Goal: Task Accomplishment & Management: Manage account settings

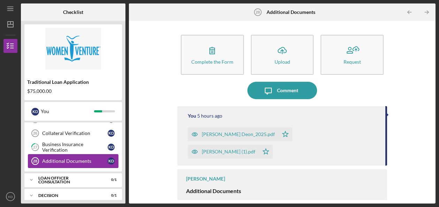
scroll to position [339, 0]
click at [138, 168] on div "Complete the Form Form Icon/Upload Upload Request Icon/Message Comment You 5 ho…" at bounding box center [282, 112] width 300 height 176
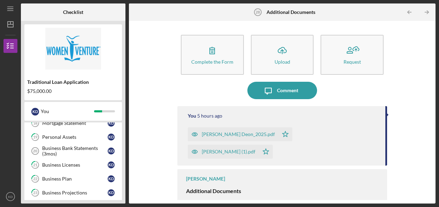
scroll to position [234, 0]
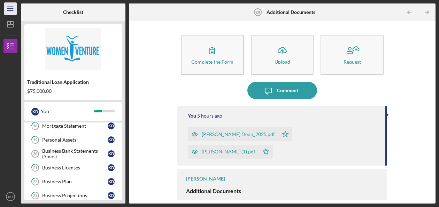
click at [11, 6] on icon "Icon/Menu" at bounding box center [11, 9] width 16 height 16
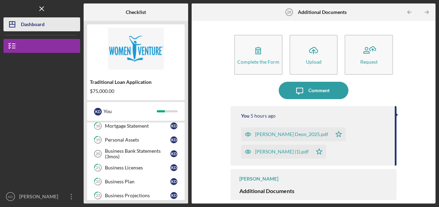
click at [37, 26] on div "Dashboard" at bounding box center [33, 25] width 24 height 16
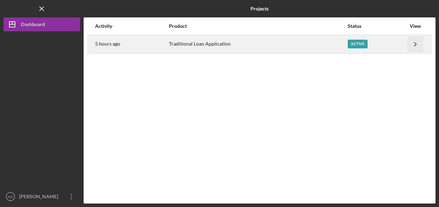
click at [417, 42] on icon "Icon/Navigate" at bounding box center [416, 44] width 16 height 16
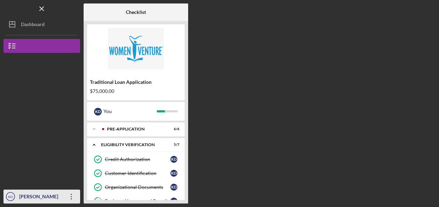
click at [40, 194] on div "[PERSON_NAME]" at bounding box center [39, 198] width 45 height 16
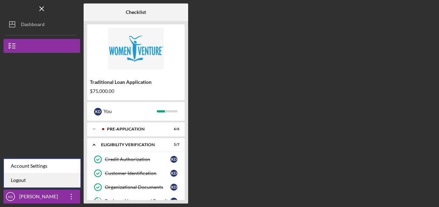
click at [35, 182] on link "Logout" at bounding box center [42, 180] width 77 height 14
